Goal: Information Seeking & Learning: Learn about a topic

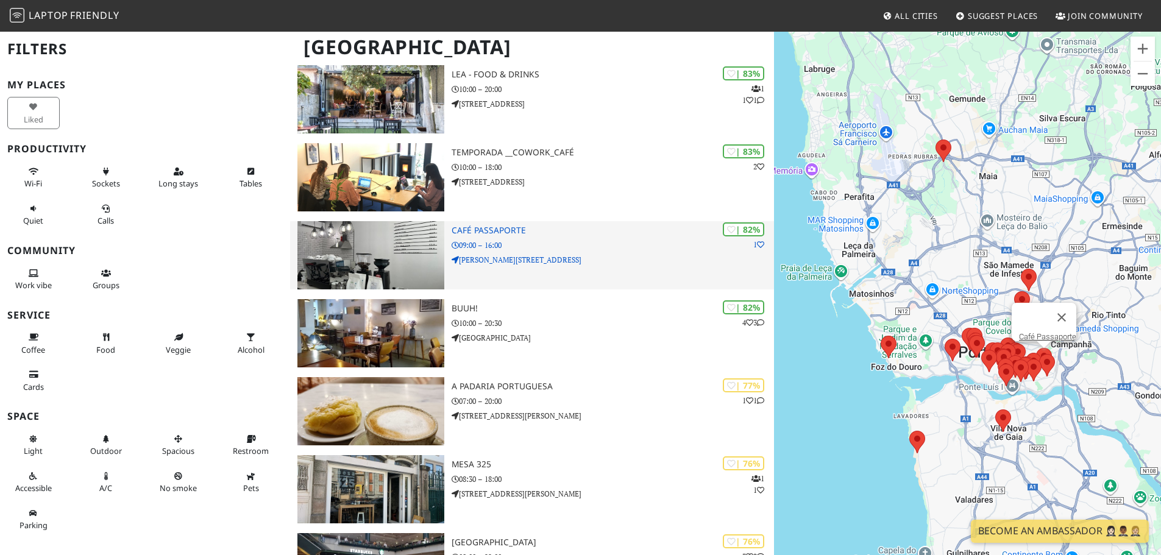
scroll to position [731, 0]
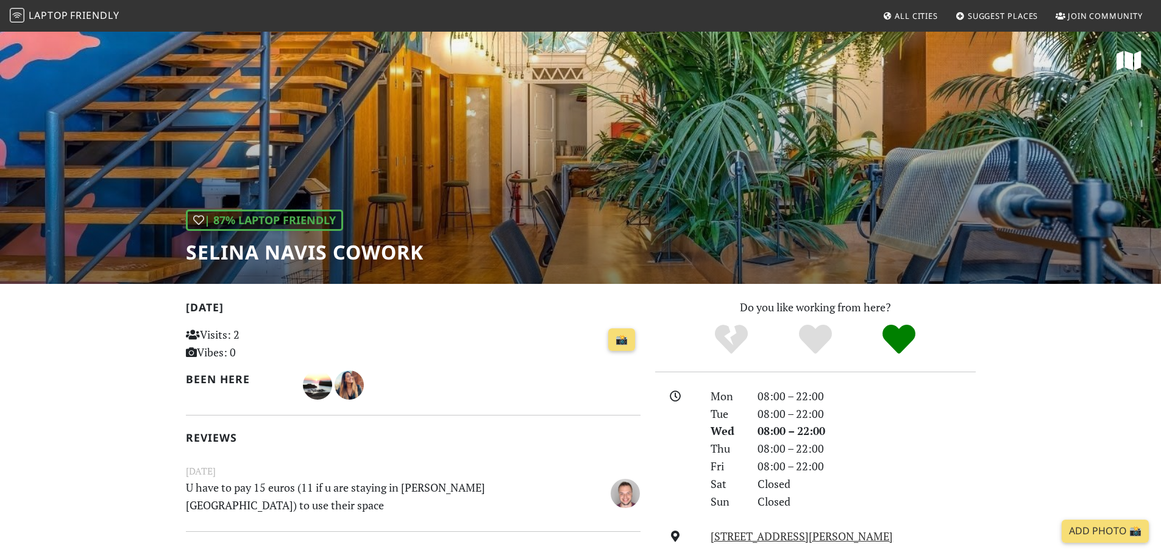
click at [465, 144] on div "| 87% Laptop Friendly Selina Navis CoWork" at bounding box center [580, 156] width 1161 height 253
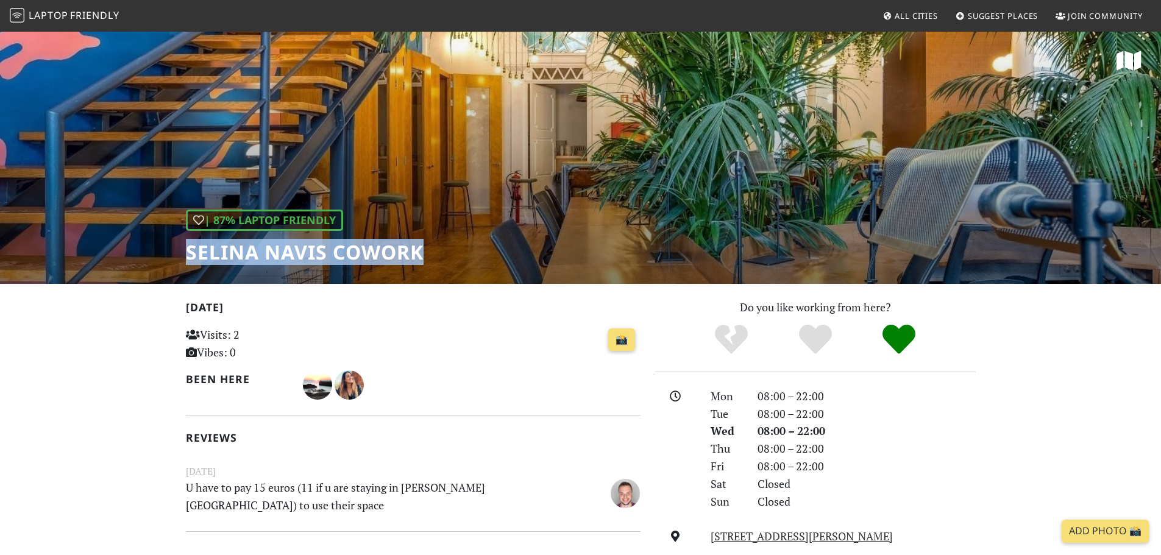
drag, startPoint x: 188, startPoint y: 253, endPoint x: 428, endPoint y: 250, distance: 240.1
click at [428, 250] on div "| 87% Laptop Friendly Selina Navis CoWork" at bounding box center [580, 156] width 1161 height 253
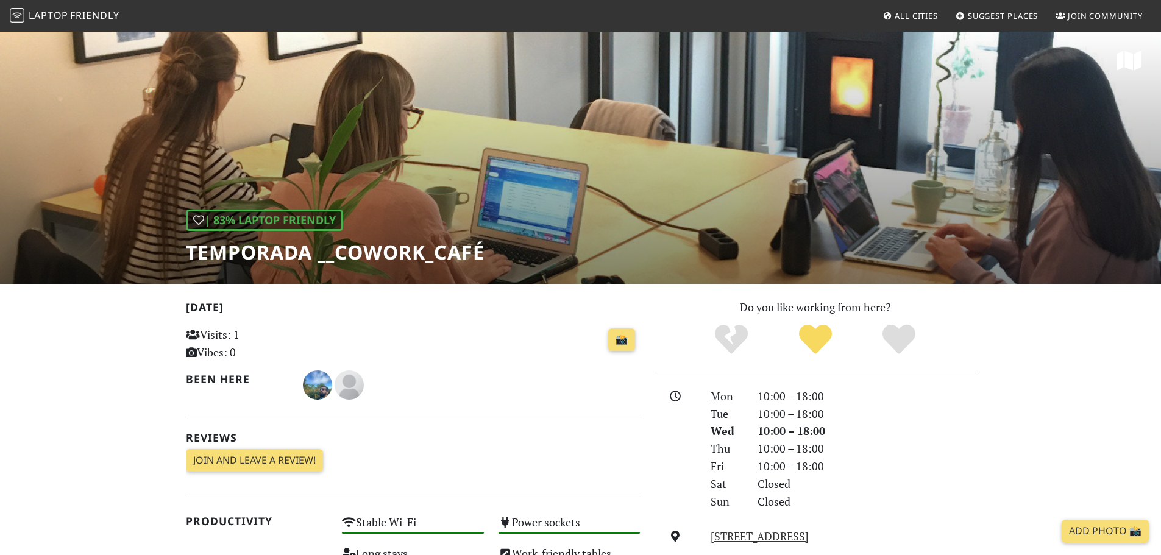
click at [357, 254] on h1 "Temporada __Cowork_Café" at bounding box center [335, 252] width 299 height 23
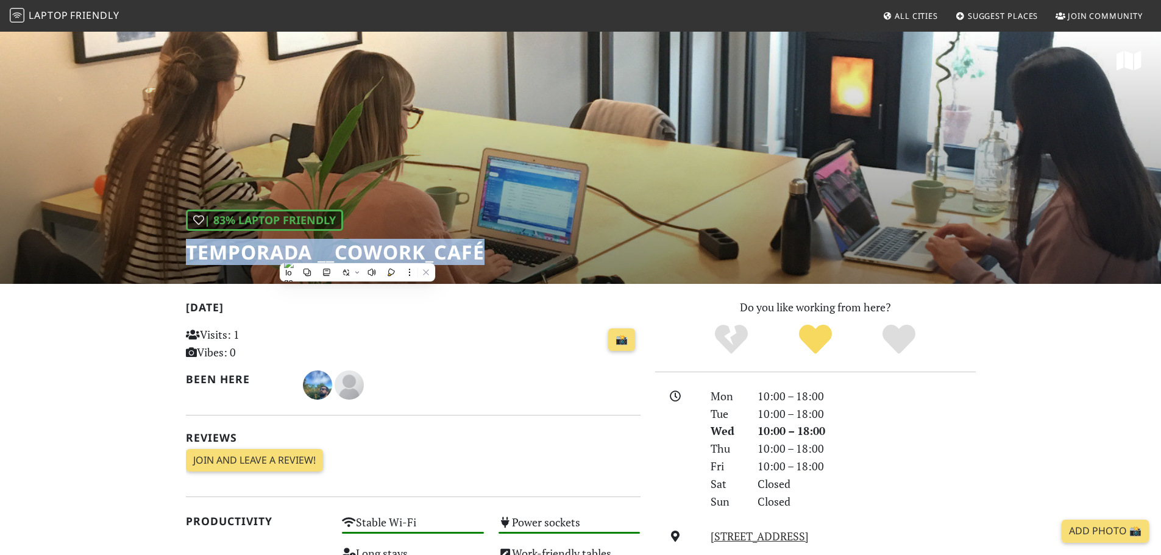
click at [357, 254] on h1 "Temporada __Cowork_Café" at bounding box center [335, 252] width 299 height 23
